Goal: Task Accomplishment & Management: Complete application form

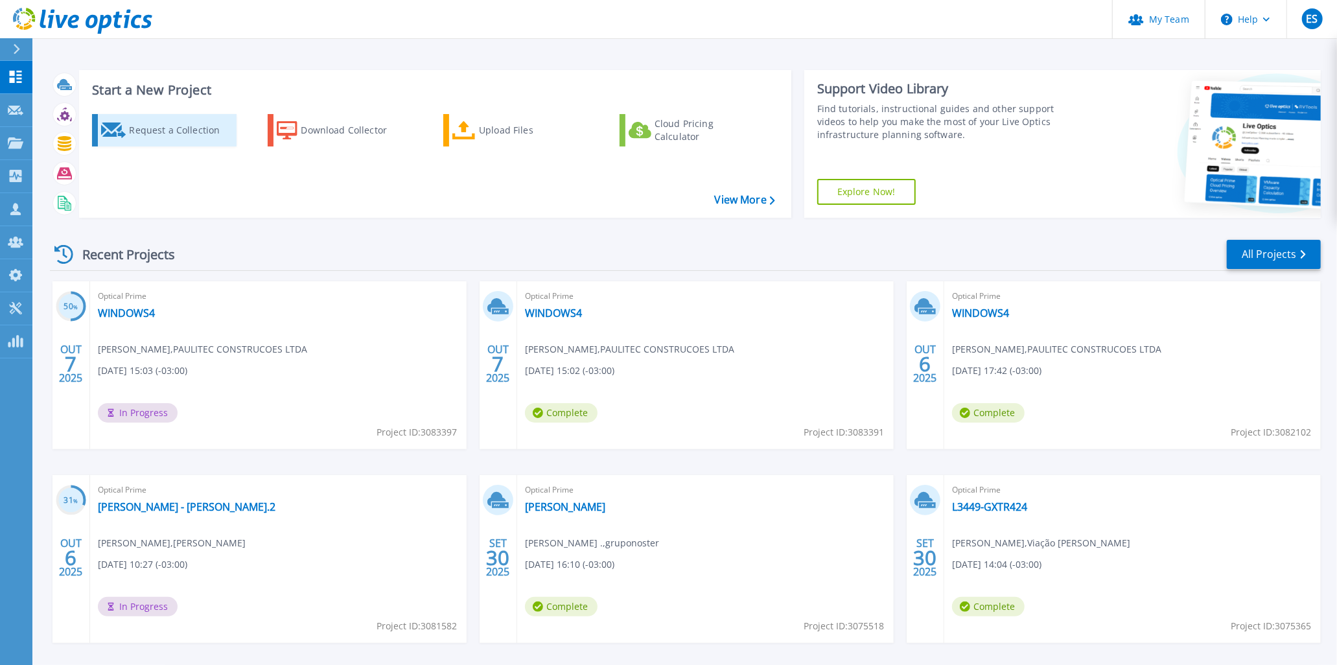
click at [146, 128] on div "Request a Collection" at bounding box center [181, 130] width 104 height 26
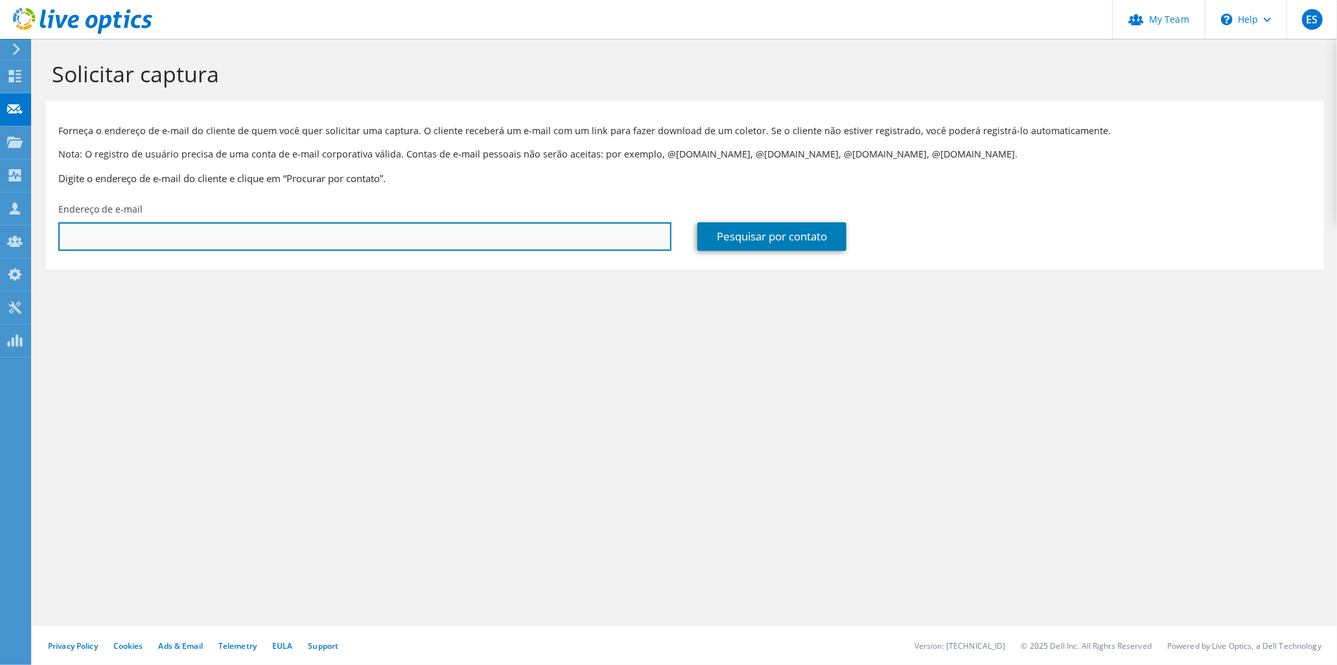
click at [198, 240] on input "text" at bounding box center [364, 236] width 613 height 29
type input "[EMAIL_ADDRESS][DOMAIN_NAME]"
drag, startPoint x: 293, startPoint y: 225, endPoint x: -3, endPoint y: 216, distance: 296.3
click at [0, 216] on html "ES Administrador de Equipe do Canal [PERSON_NAME] [EMAIL_ADDRESS][DOMAIN_NAME] …" at bounding box center [668, 332] width 1337 height 665
click at [188, 238] on input "text" at bounding box center [364, 236] width 613 height 29
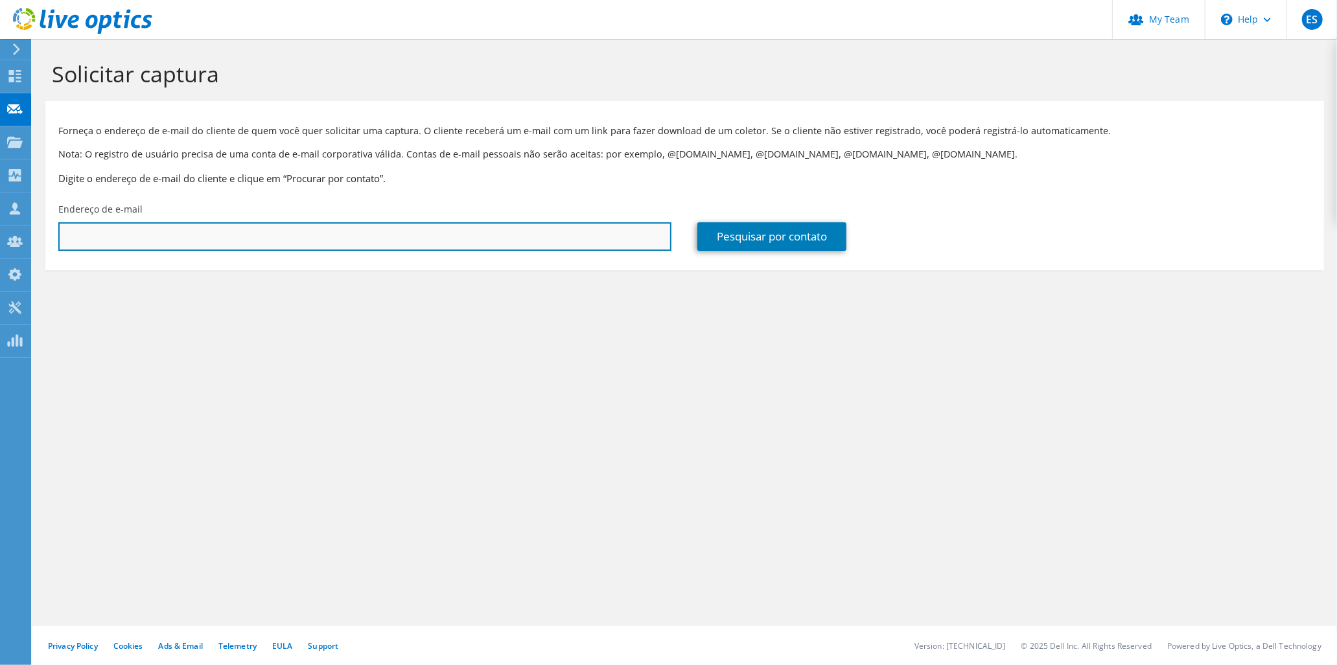
paste input "[PERSON_NAME][EMAIL_ADDRESS][DOMAIN_NAME]"
type input "[PERSON_NAME][EMAIL_ADDRESS][DOMAIN_NAME]"
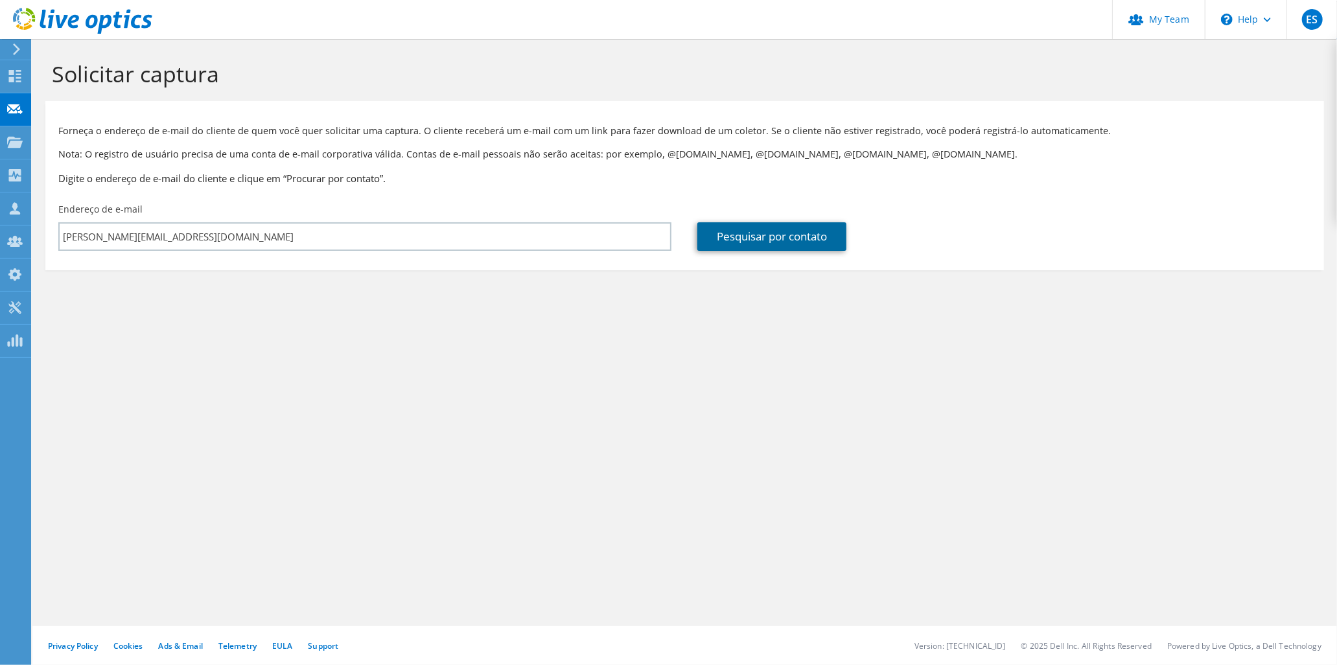
click at [823, 237] on link "Pesquisar por contato" at bounding box center [771, 236] width 149 height 29
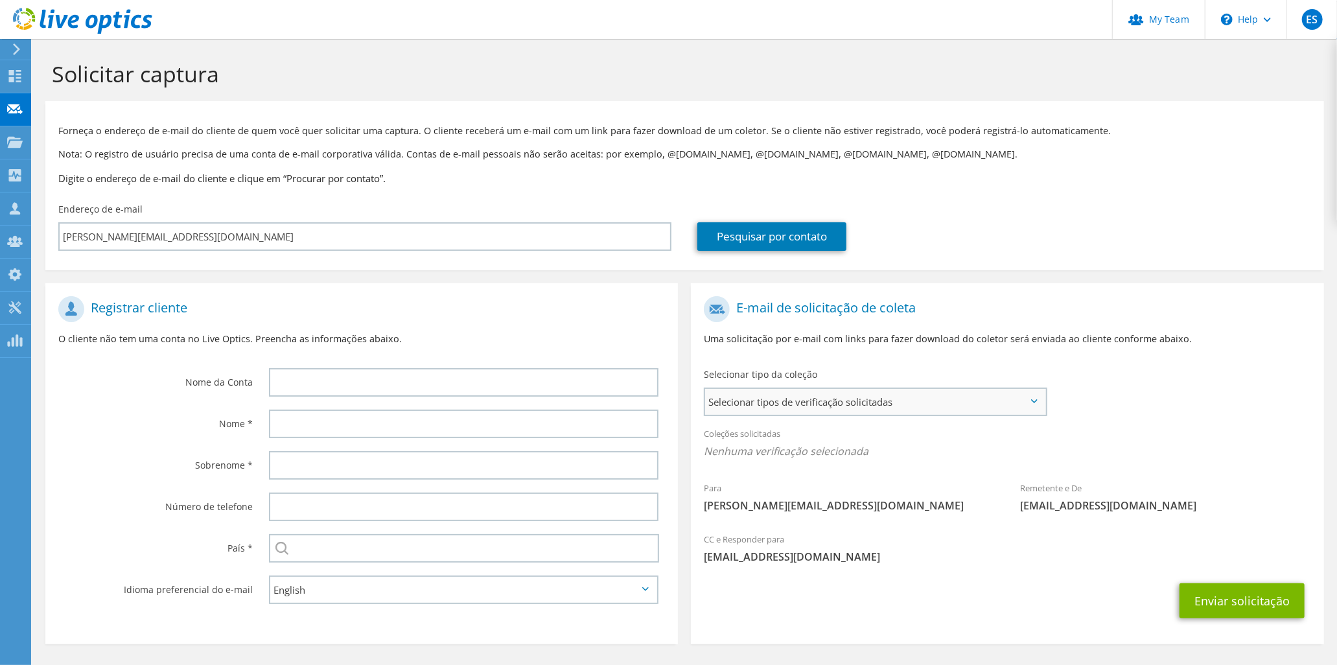
click at [794, 402] on span "Selecionar tipos de verificação solicitadas" at bounding box center [875, 402] width 340 height 26
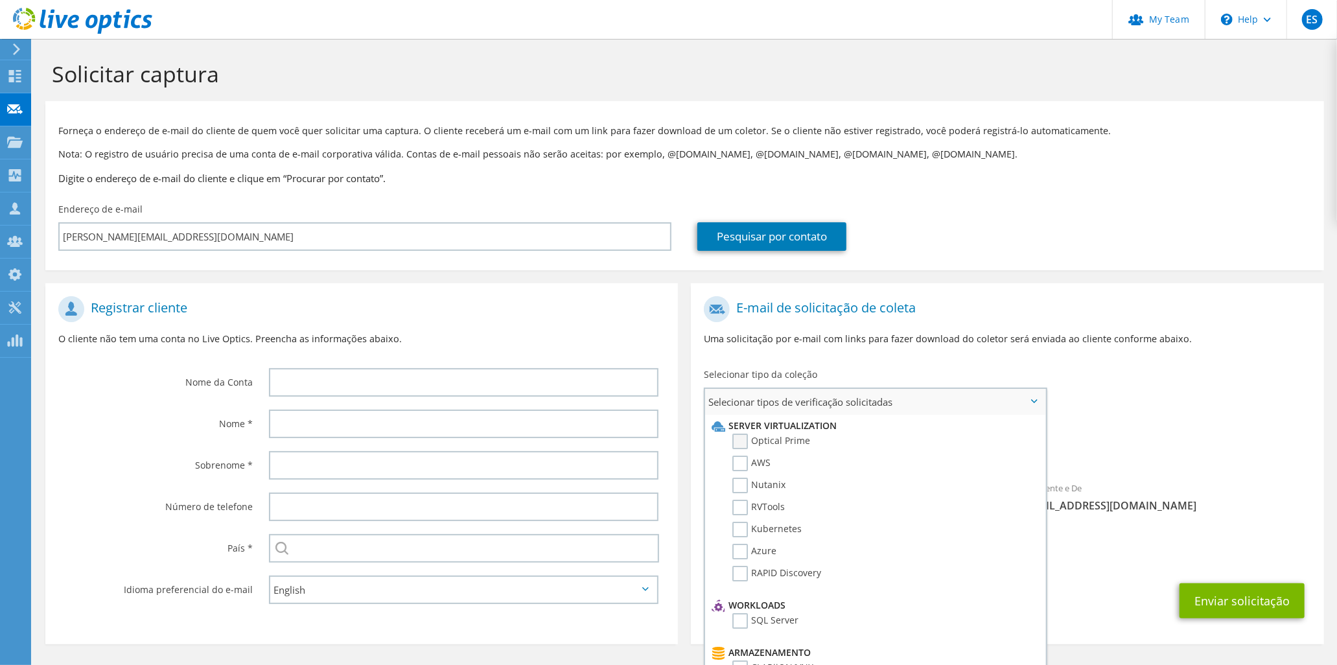
click at [779, 443] on label "Optical Prime" at bounding box center [771, 441] width 78 height 16
click at [0, 0] on input "Optical Prime" at bounding box center [0, 0] width 0 height 0
click at [1239, 590] on button "Enviar solicitação" at bounding box center [1241, 604] width 125 height 35
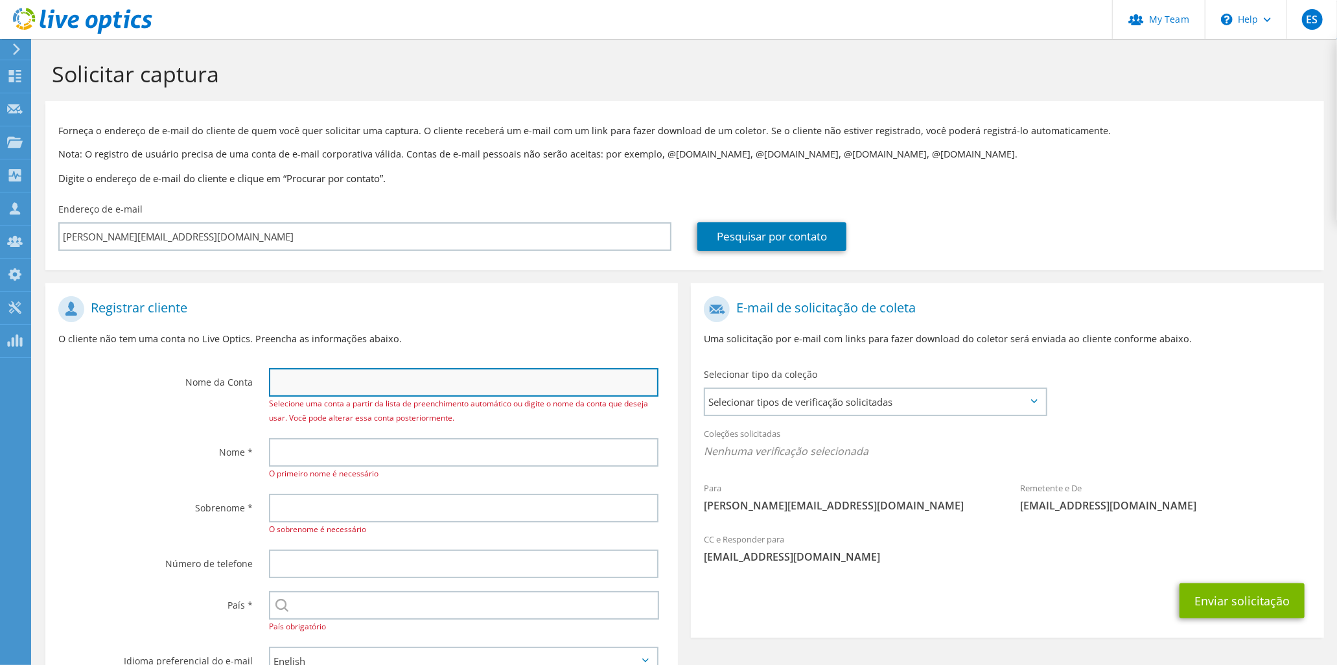
drag, startPoint x: 0, startPoint y: 0, endPoint x: 356, endPoint y: 381, distance: 521.7
click at [355, 385] on input "text" at bounding box center [463, 382] width 389 height 29
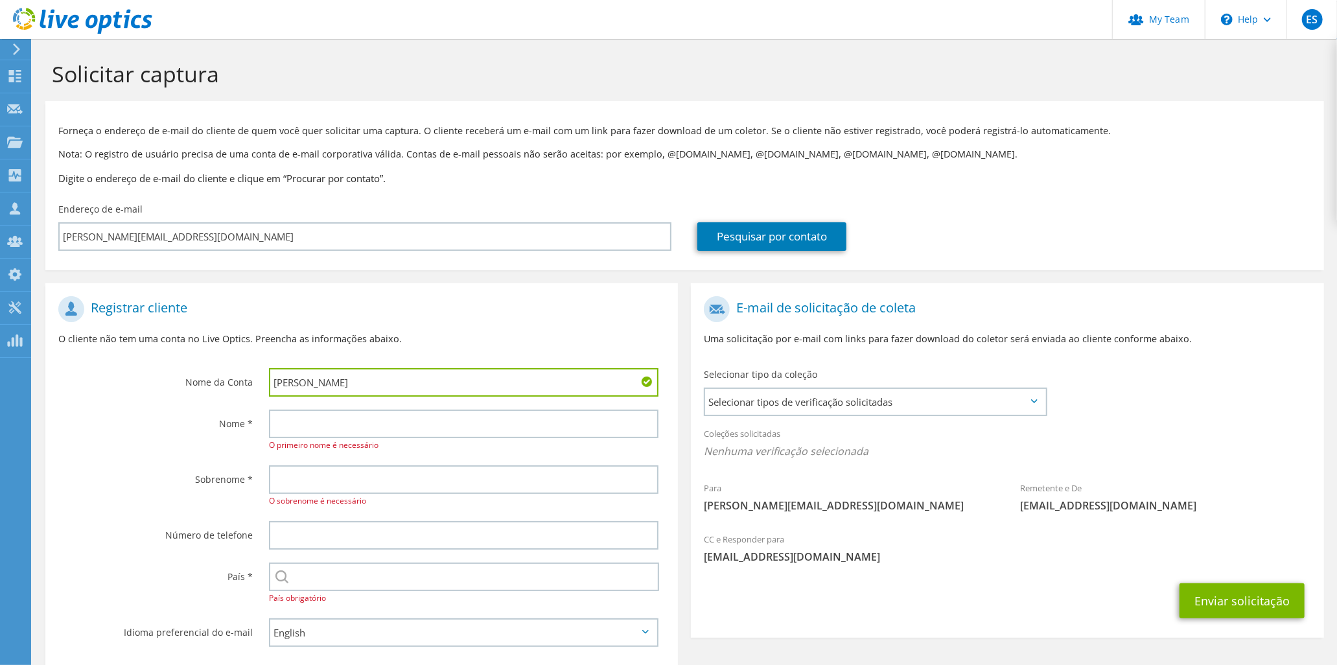
type input "Bruno"
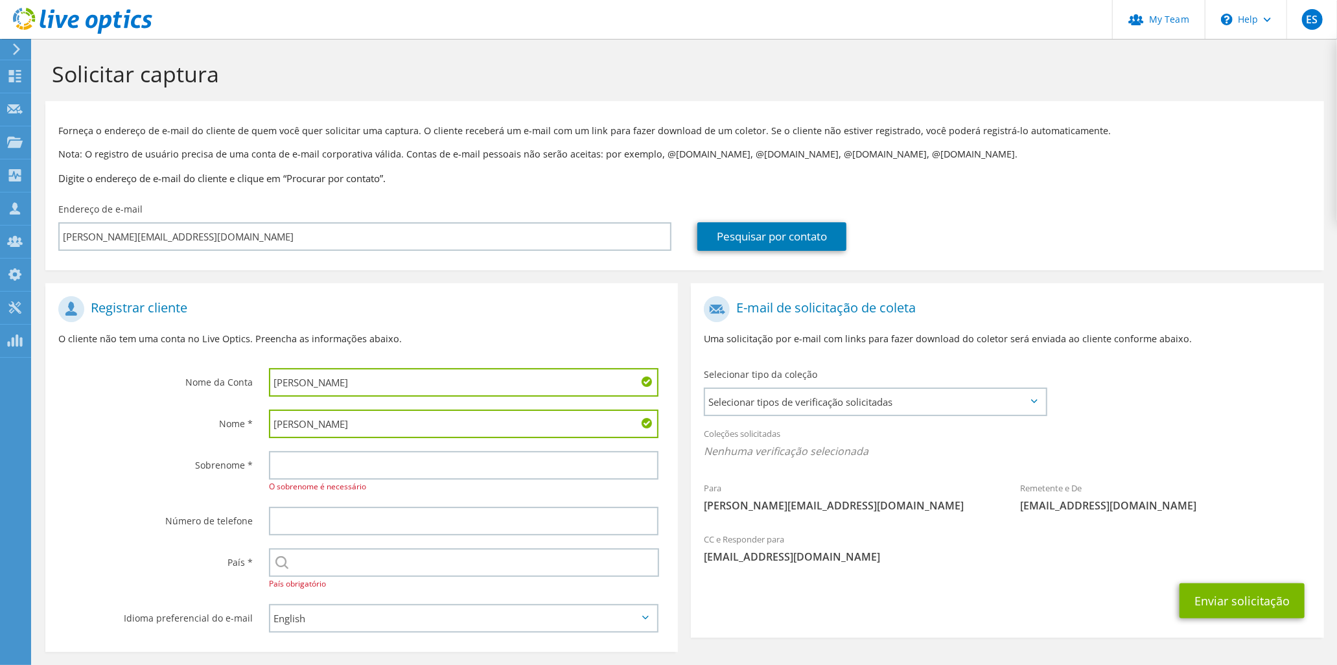
type input "Ramires"
drag, startPoint x: 317, startPoint y: 389, endPoint x: 238, endPoint y: 389, distance: 79.0
click at [238, 389] on div "Nome da Conta Bruno" at bounding box center [361, 346] width 632 height 113
paste input "C D R V"
type input "C D R V"
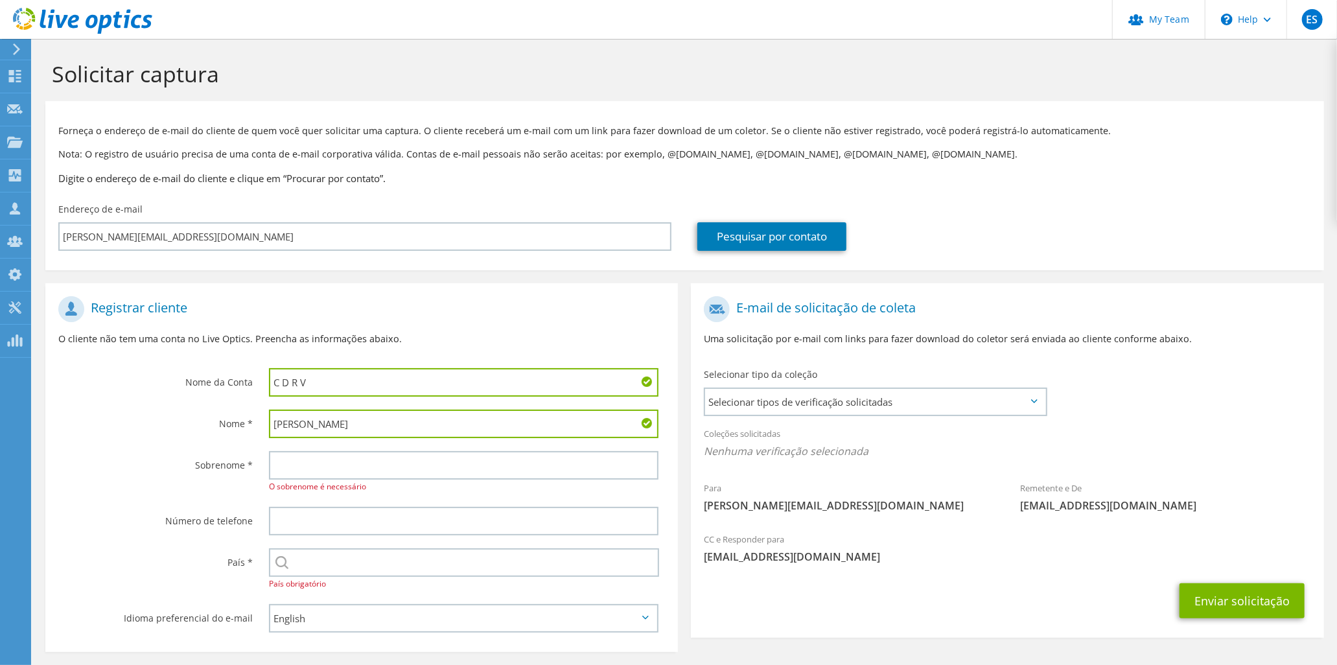
click at [301, 426] on input "Ramires" at bounding box center [463, 423] width 389 height 29
click at [301, 424] on input "Ramires" at bounding box center [463, 423] width 389 height 29
type input "Bruno"
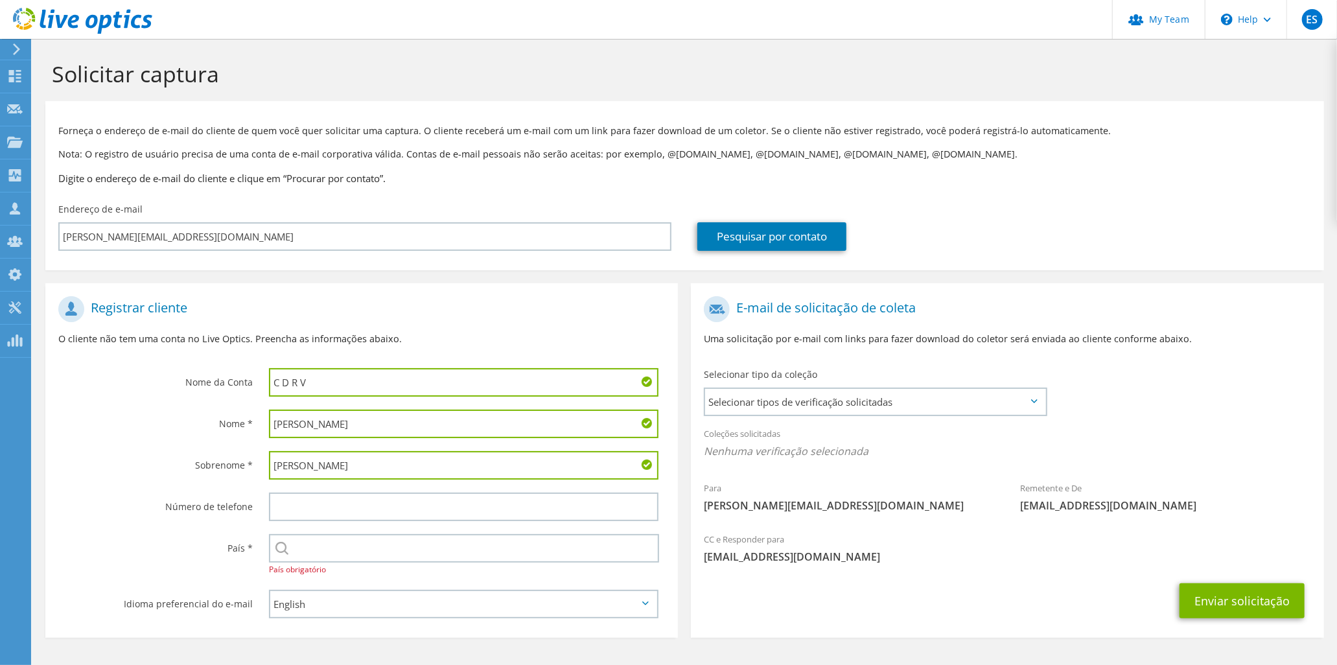
type input "Ramires"
type input "1"
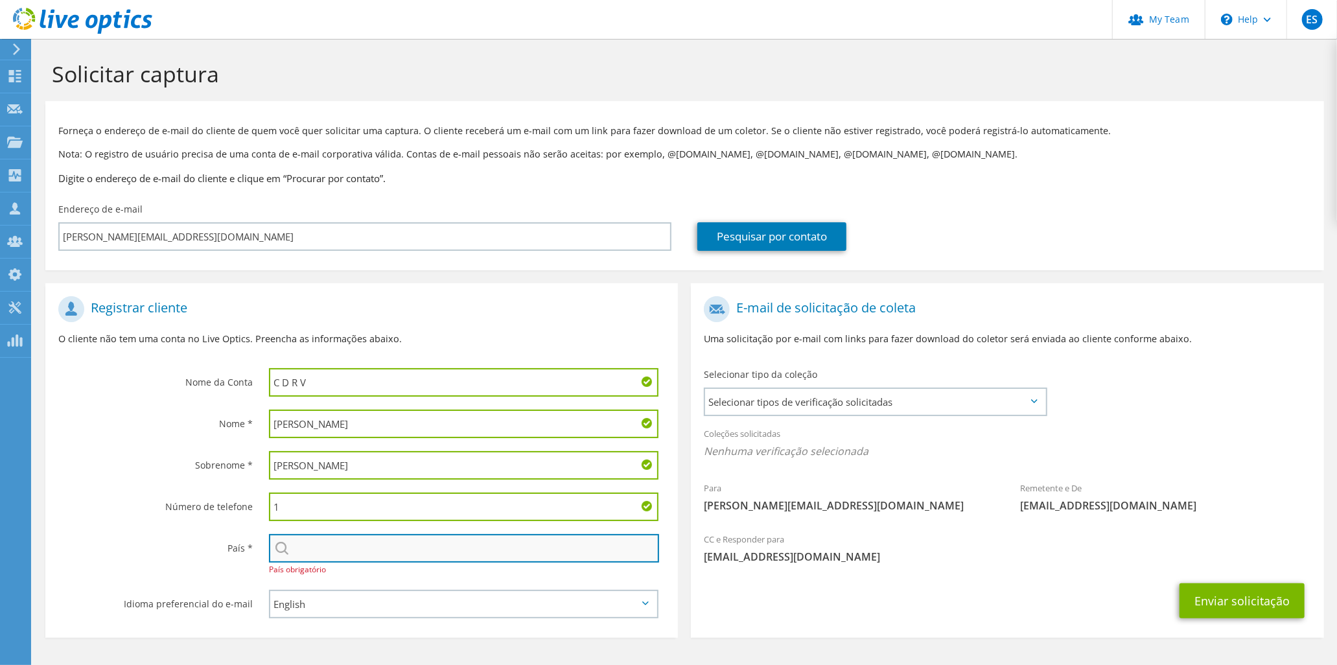
drag, startPoint x: 384, startPoint y: 554, endPoint x: 377, endPoint y: 552, distance: 6.8
click at [382, 554] on input "text" at bounding box center [464, 548] width 390 height 29
type input "[GEOGRAPHIC_DATA]"
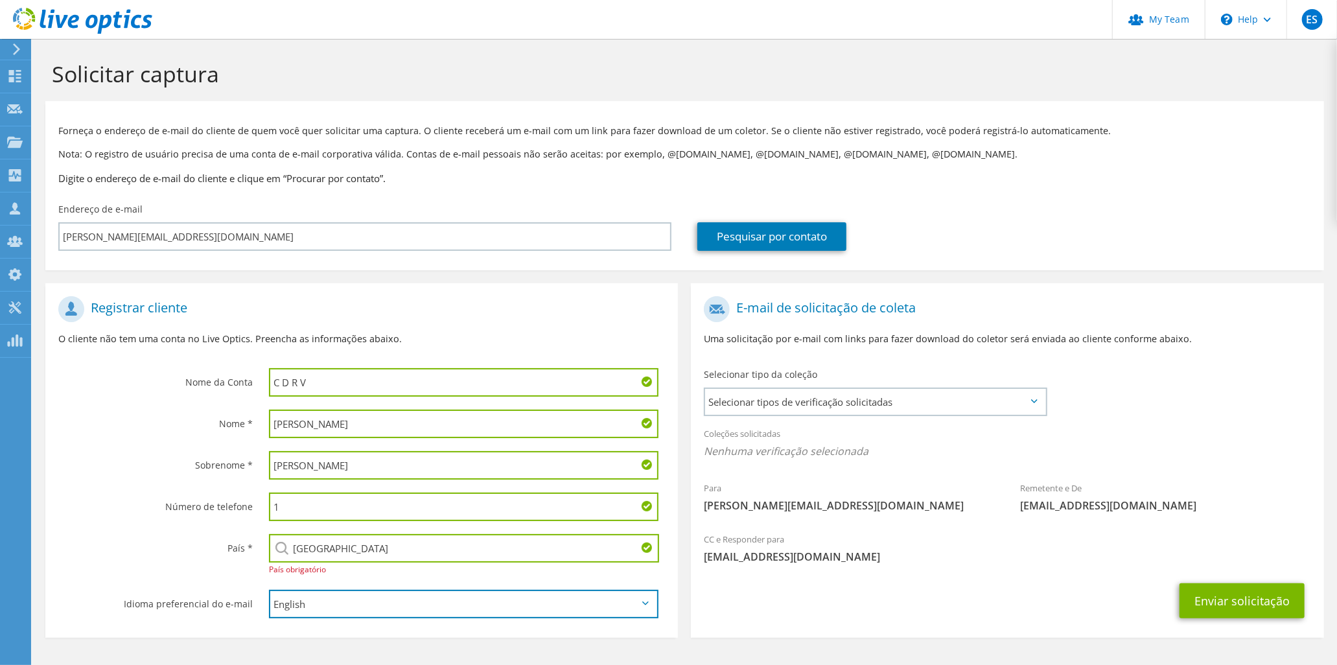
click at [312, 603] on select "English Deutsch Español Français Italiano Polski Português Русский 한국어 中文 日本語" at bounding box center [463, 604] width 389 height 29
select select "pt-BR"
click at [269, 590] on select "English Deutsch Español Français Italiano Polski Português Русский 한국어 中文 日本語" at bounding box center [463, 604] width 389 height 29
click at [918, 420] on div "Selecionar tipo da coleção Selecionar tipos de verificação solicitadas Server V…" at bounding box center [875, 391] width 369 height 58
click at [912, 404] on span "Selecionar tipos de verificação solicitadas" at bounding box center [875, 402] width 340 height 26
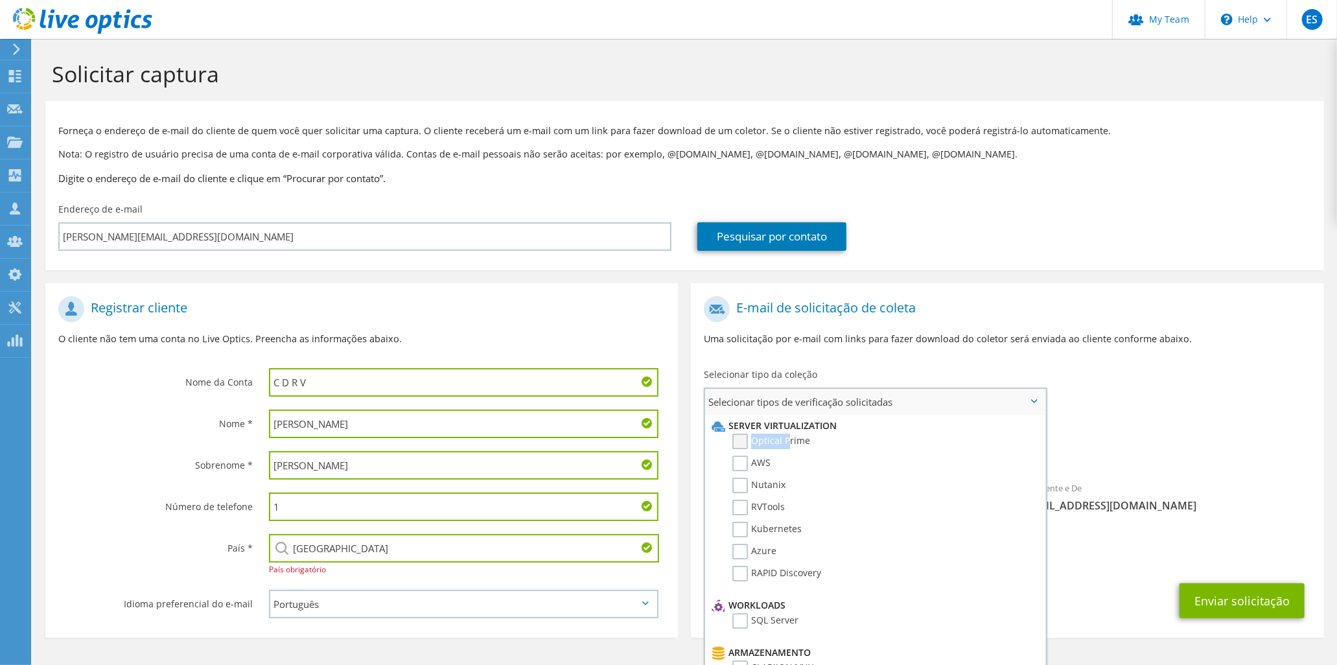
click at [786, 435] on label "Optical Prime" at bounding box center [771, 441] width 78 height 16
drag, startPoint x: 786, startPoint y: 435, endPoint x: 749, endPoint y: 438, distance: 37.1
click at [750, 438] on label "Optical Prime" at bounding box center [771, 441] width 78 height 16
click at [0, 0] on input "Optical Prime" at bounding box center [0, 0] width 0 height 0
click at [1259, 610] on button "Enviar solicitação" at bounding box center [1241, 604] width 125 height 35
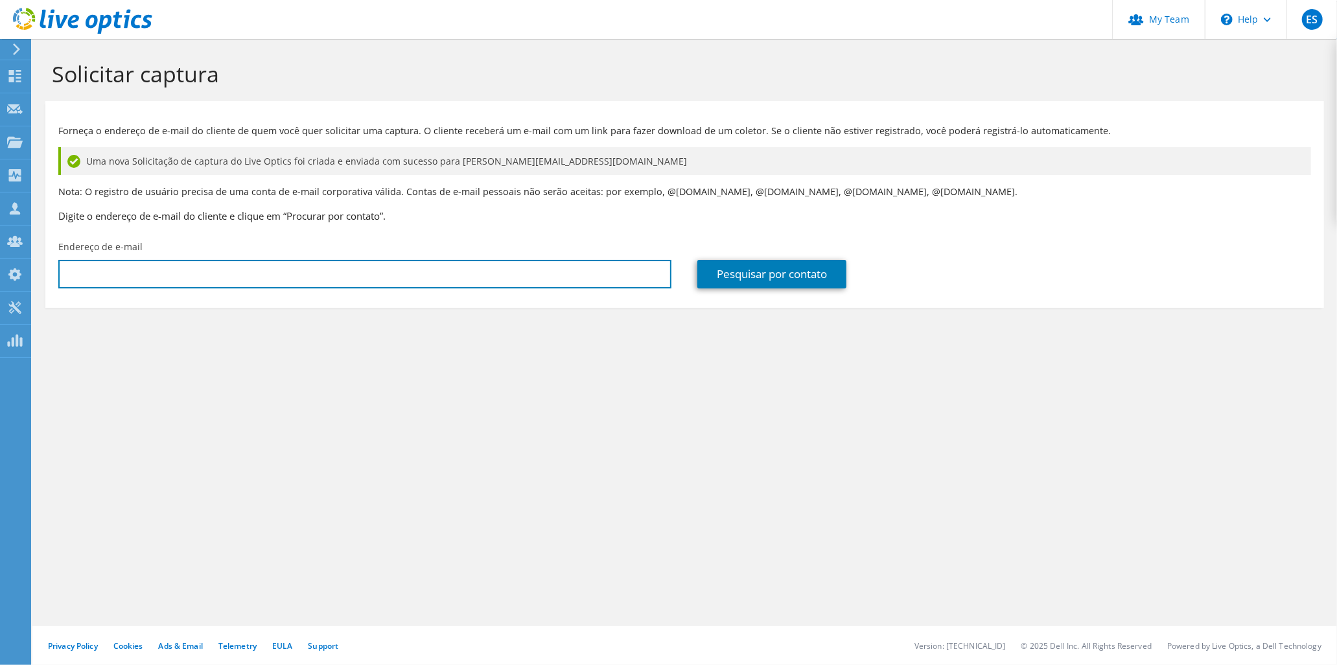
click at [256, 259] on div "Endereço de e-mail" at bounding box center [364, 264] width 639 height 61
paste input "C D R V"
type input "C D R V"
drag, startPoint x: 143, startPoint y: 275, endPoint x: -3, endPoint y: 218, distance: 157.4
click at [0, 218] on html "ES Administrador de Equipe do Canal [PERSON_NAME] [EMAIL_ADDRESS][DOMAIN_NAME] …" at bounding box center [668, 332] width 1337 height 665
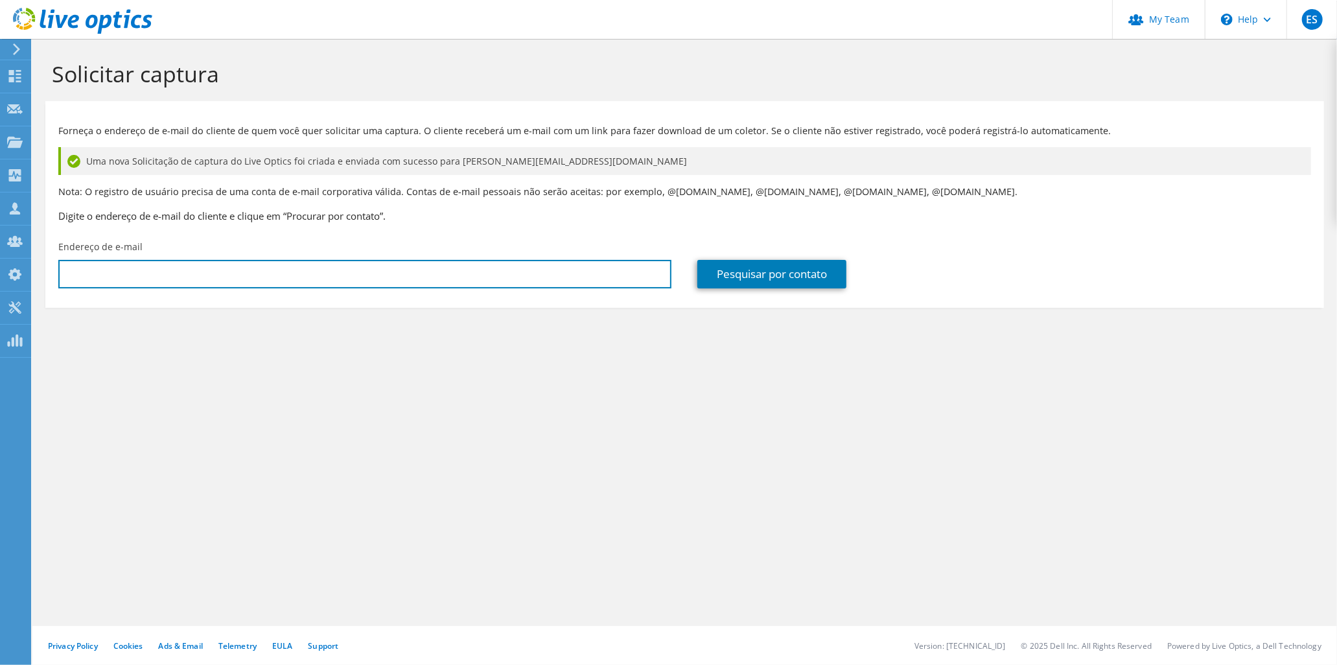
paste input "[PERSON_NAME][EMAIL_ADDRESS][DOMAIN_NAME]"
type input "[PERSON_NAME][EMAIL_ADDRESS][DOMAIN_NAME]"
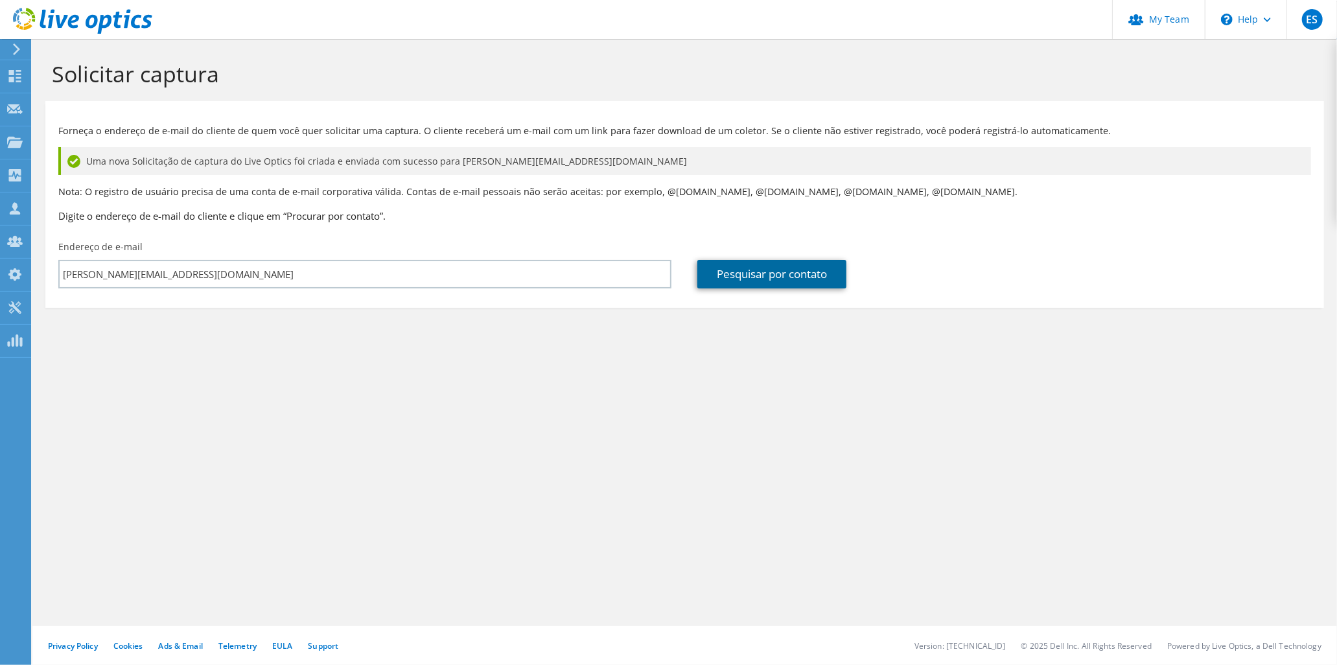
click at [812, 268] on link "Pesquisar por contato" at bounding box center [771, 274] width 149 height 29
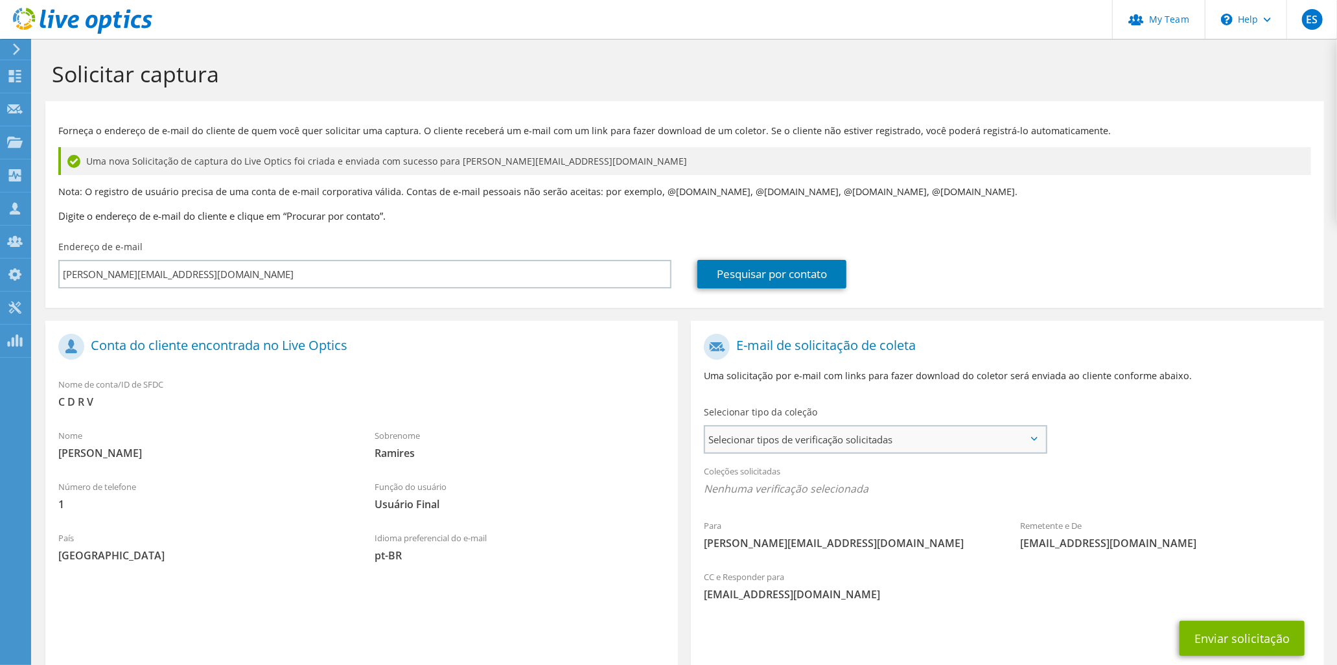
click at [882, 439] on span "Selecionar tipos de verificação solicitadas" at bounding box center [875, 439] width 340 height 26
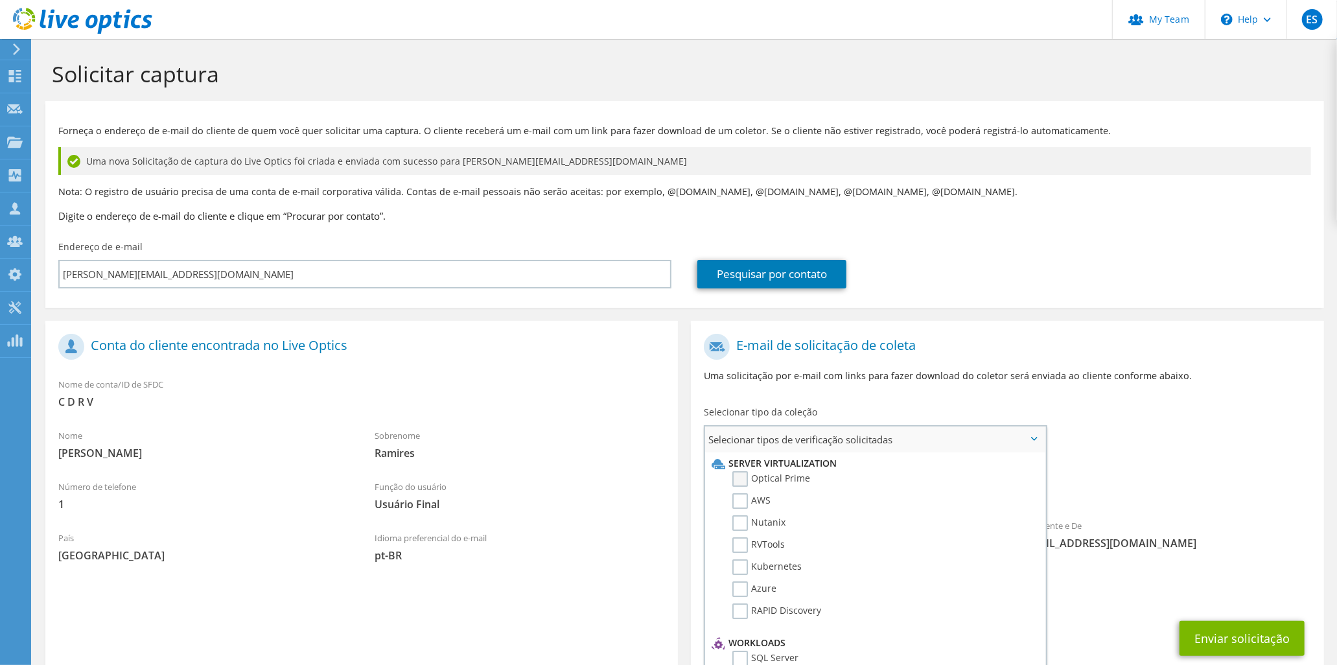
click at [755, 478] on label "Optical Prime" at bounding box center [771, 479] width 78 height 16
click at [0, 0] on input "Optical Prime" at bounding box center [0, 0] width 0 height 0
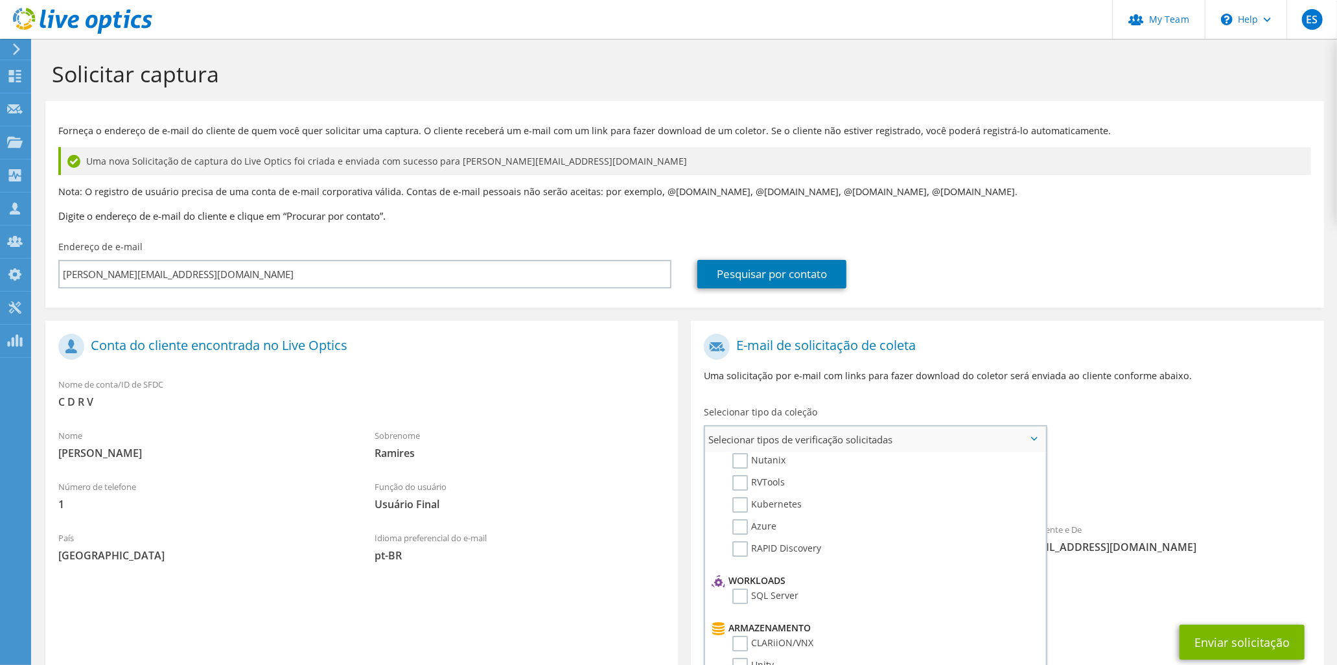
scroll to position [144, 0]
click at [750, 507] on label "SQL Server" at bounding box center [765, 515] width 66 height 16
click at [0, 0] on input "SQL Server" at bounding box center [0, 0] width 0 height 0
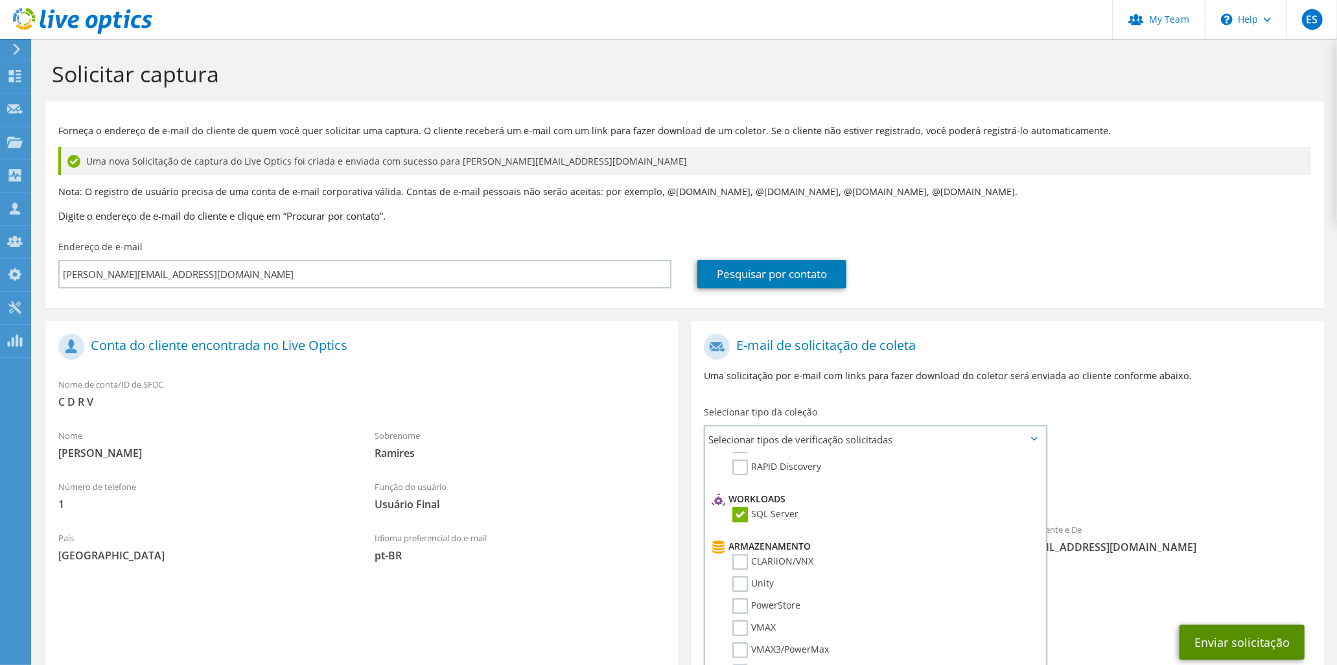
click at [1244, 649] on button "Enviar solicitação" at bounding box center [1241, 642] width 125 height 35
